Goal: Find contact information: Find contact information

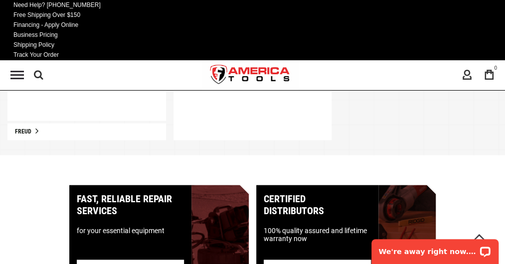
scroll to position [649, 0]
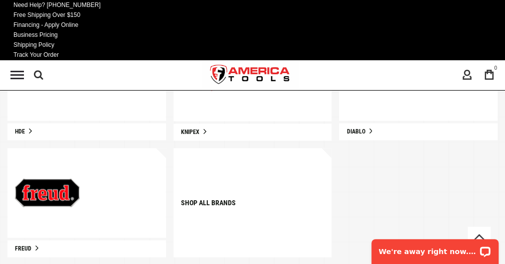
click at [209, 68] on img at bounding box center [211, 75] width 61 height 29
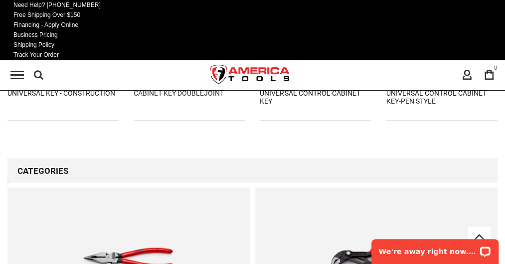
scroll to position [649, 0]
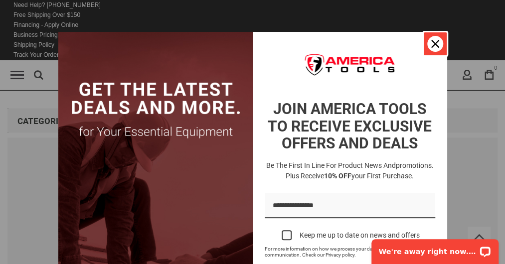
click at [432, 40] on icon "close icon" at bounding box center [436, 44] width 8 height 8
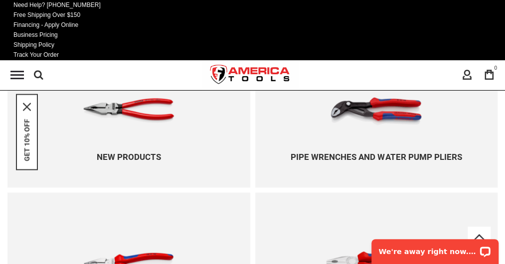
scroll to position [798, 0]
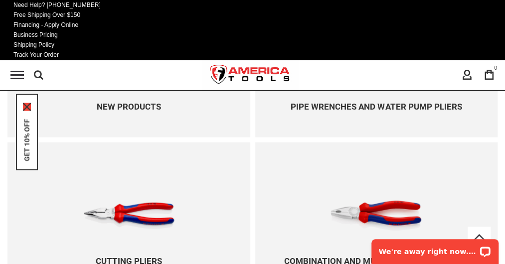
click at [30, 104] on icon "close icon" at bounding box center [27, 107] width 8 height 8
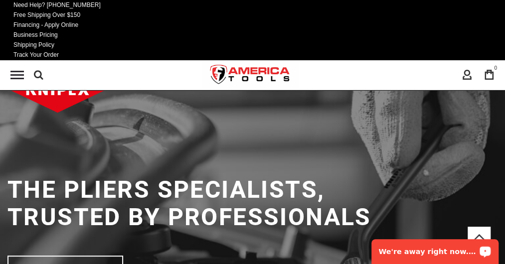
scroll to position [0, 0]
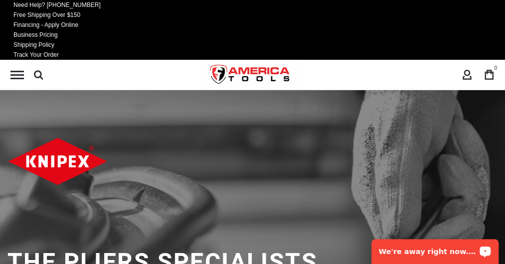
click at [0, 0] on span "Contact Us" at bounding box center [0, 0] width 0 height 0
